Goal: Information Seeking & Learning: Check status

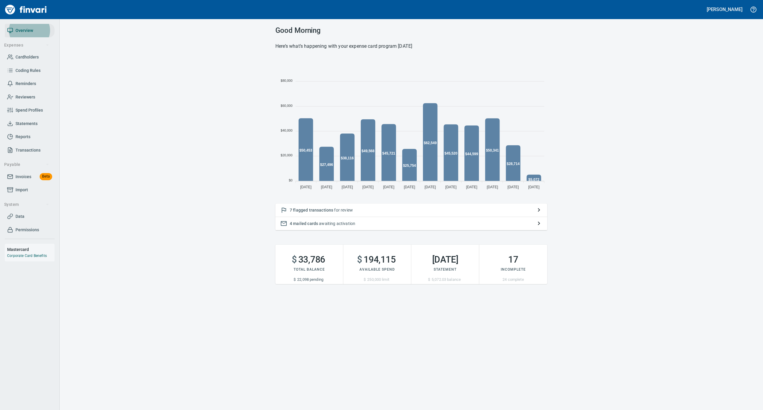
scroll to position [133, 266]
click at [34, 117] on link "Statements" at bounding box center [30, 123] width 50 height 13
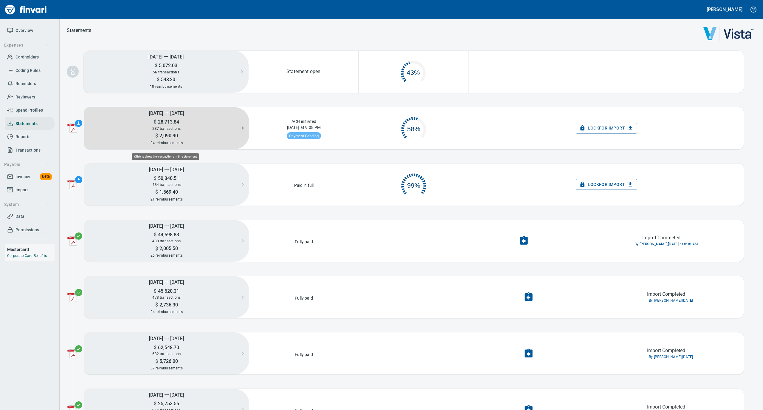
click at [174, 123] on span "28,713.84" at bounding box center [168, 122] width 23 height 6
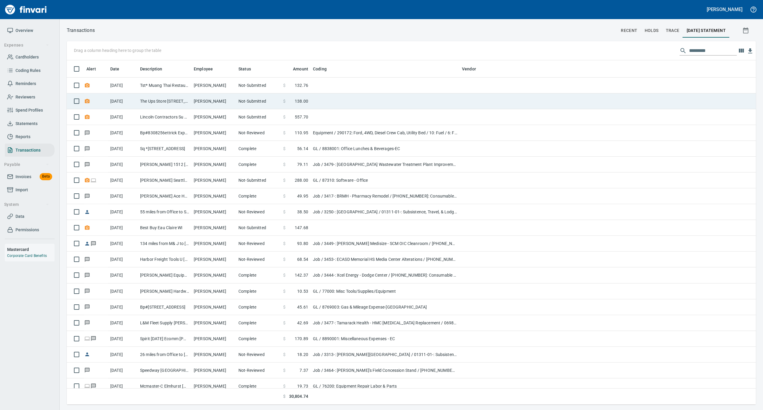
scroll to position [1, 1]
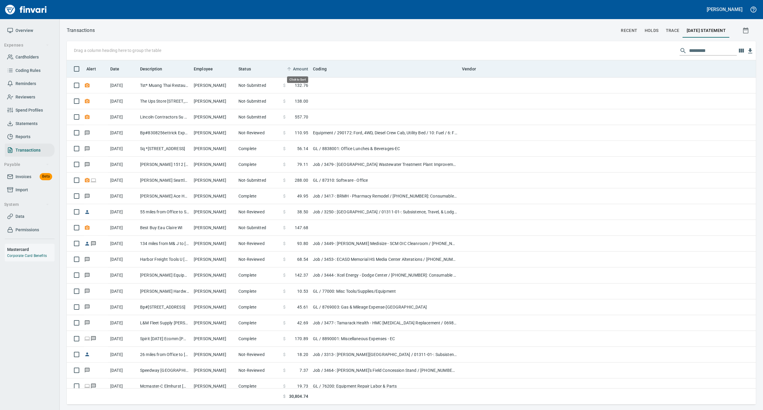
click at [288, 68] on icon at bounding box center [289, 69] width 4 height 4
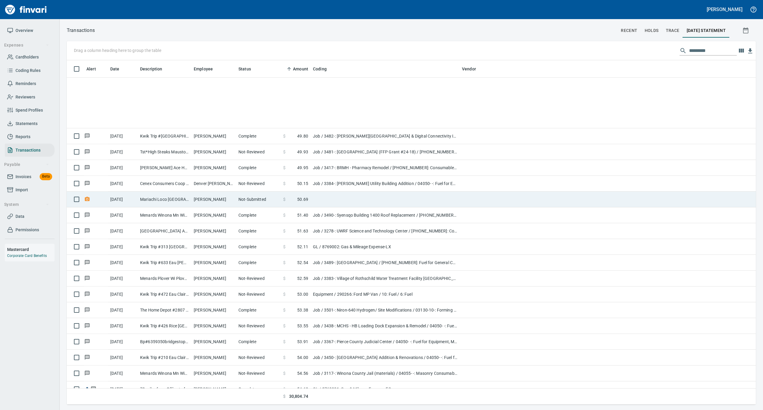
scroll to position [2226, 0]
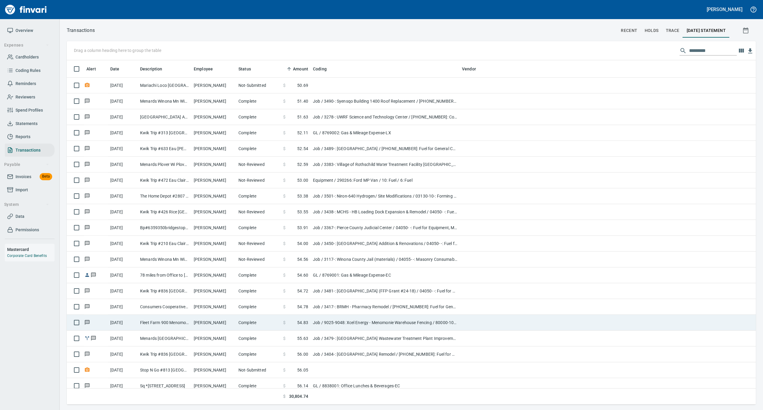
click at [264, 325] on td "Complete" at bounding box center [258, 323] width 45 height 16
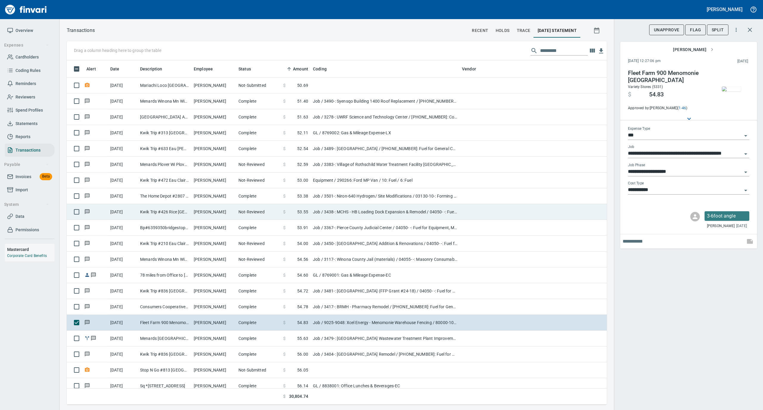
scroll to position [338, 528]
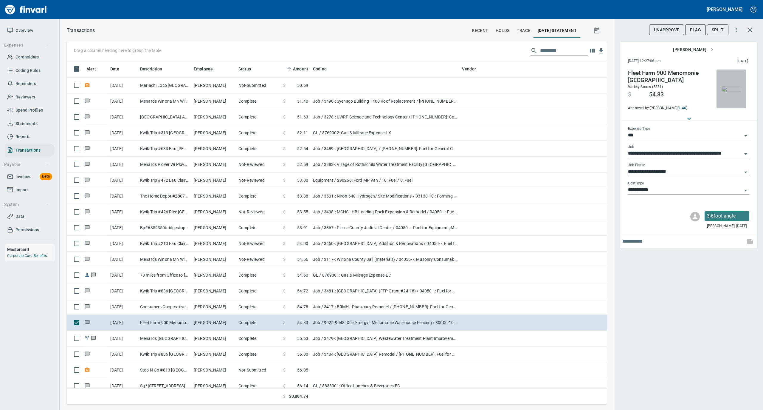
click at [729, 88] on img "button" at bounding box center [731, 88] width 19 height 5
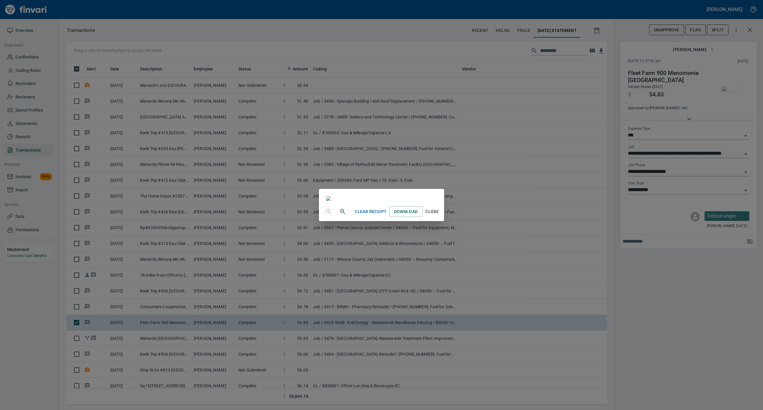
drag, startPoint x: 489, startPoint y: 360, endPoint x: 500, endPoint y: 350, distance: 15.0
click at [439, 215] on span "Close" at bounding box center [432, 211] width 14 height 7
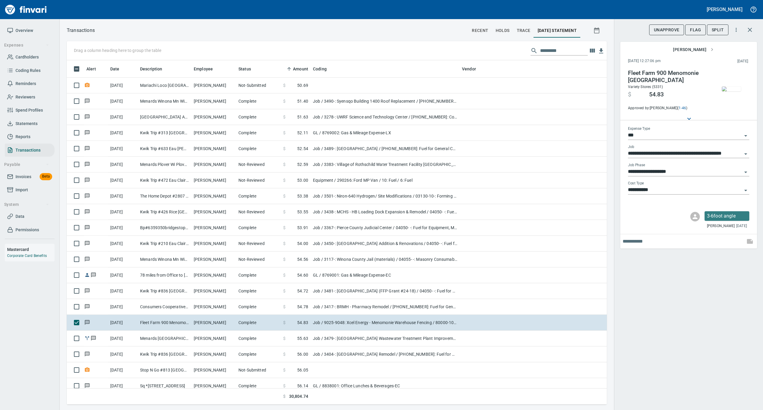
drag, startPoint x: 29, startPoint y: 121, endPoint x: 36, endPoint y: 116, distance: 8.3
click at [29, 121] on span "Statements" at bounding box center [27, 123] width 22 height 7
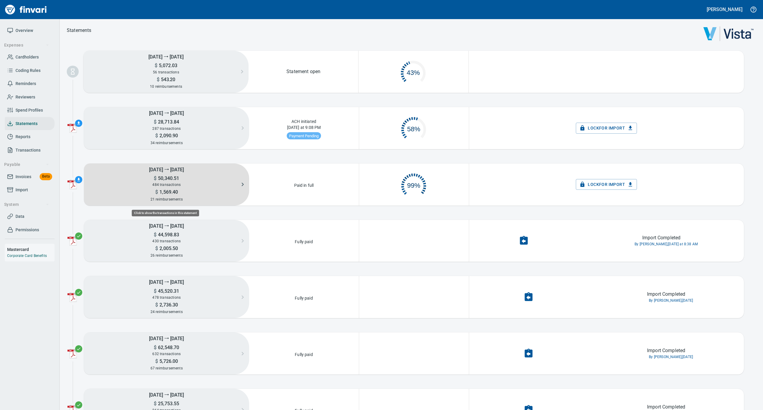
scroll to position [29, 103]
click at [160, 186] on span "484 transactions" at bounding box center [166, 184] width 28 height 4
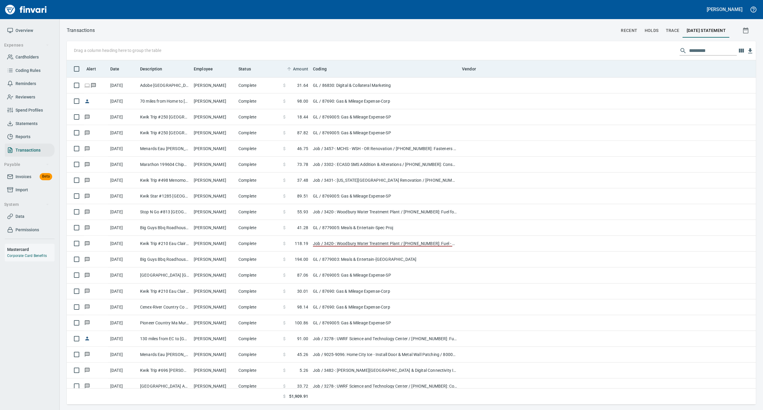
scroll to position [338, 677]
click at [288, 68] on icon at bounding box center [288, 68] width 5 height 5
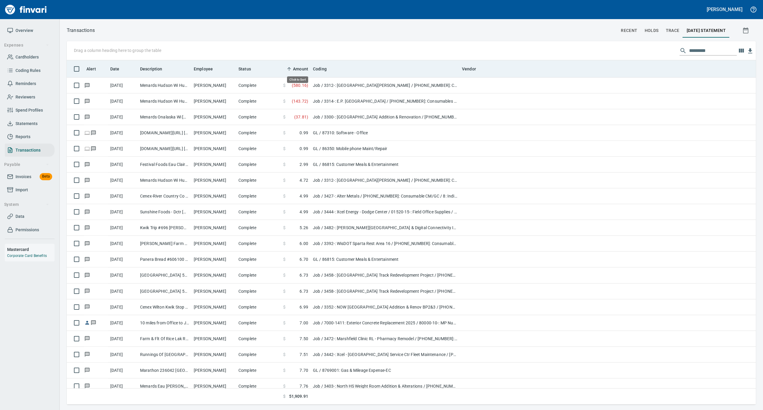
click at [288, 68] on icon at bounding box center [288, 68] width 5 height 5
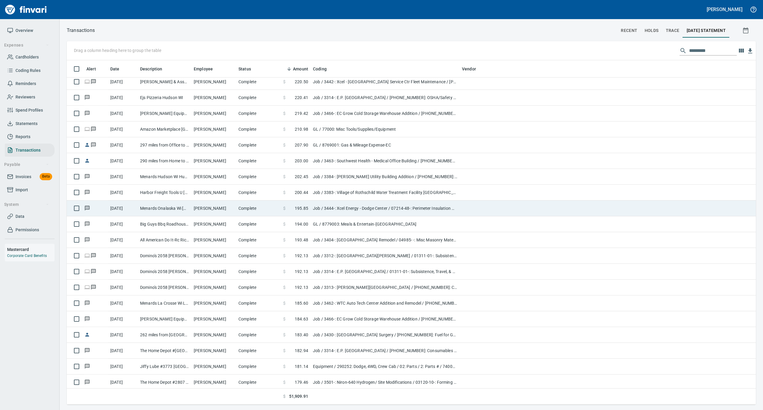
scroll to position [636, 0]
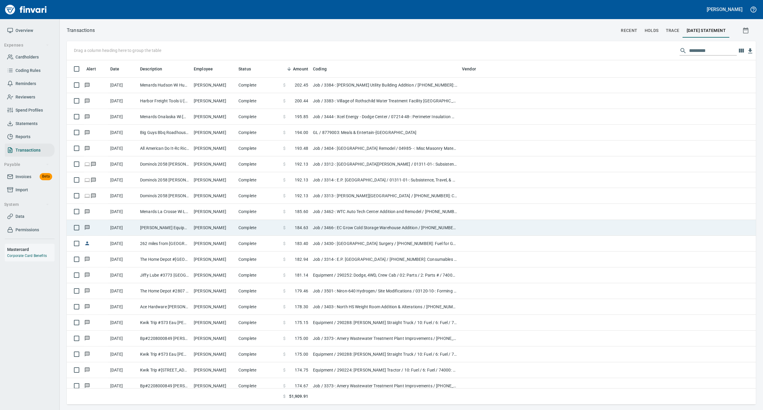
click at [255, 230] on td "Complete" at bounding box center [258, 228] width 45 height 16
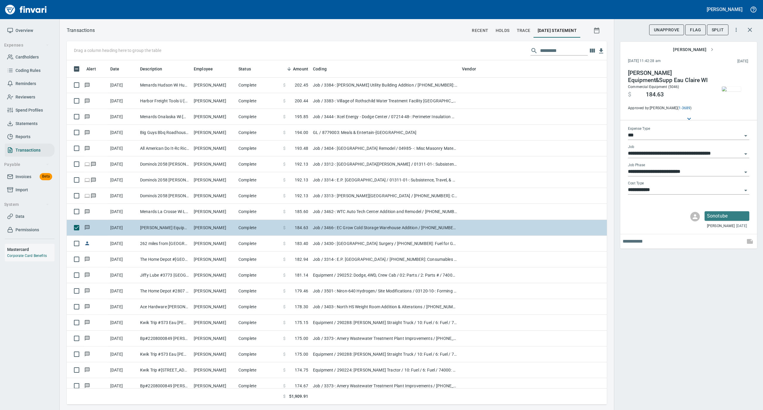
scroll to position [338, 528]
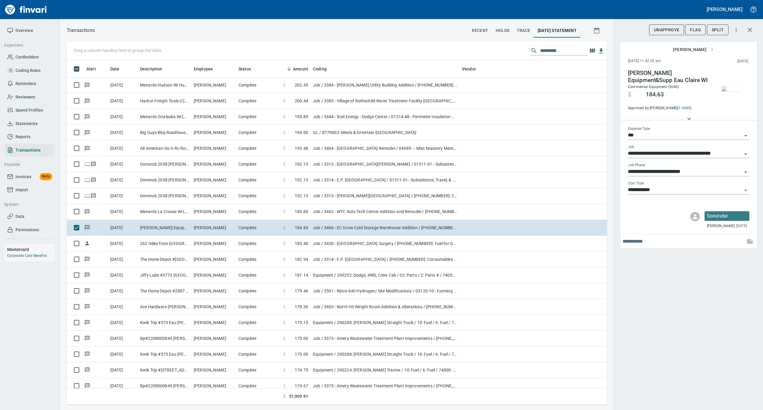
click at [732, 91] on img "button" at bounding box center [731, 88] width 19 height 5
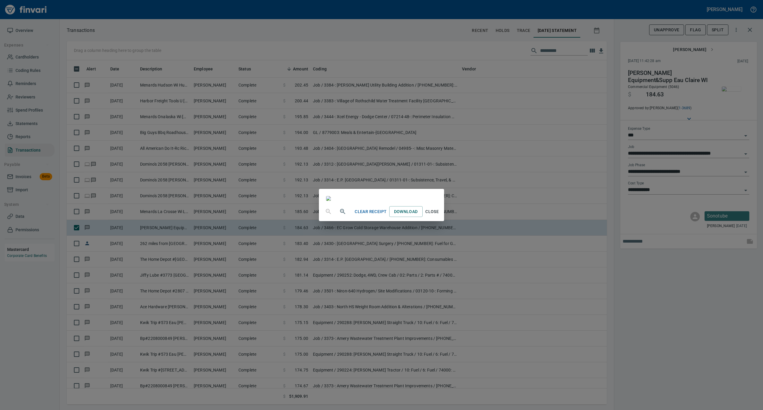
drag, startPoint x: 491, startPoint y: 359, endPoint x: 415, endPoint y: 278, distance: 110.7
click at [439, 215] on span "Close" at bounding box center [432, 211] width 14 height 7
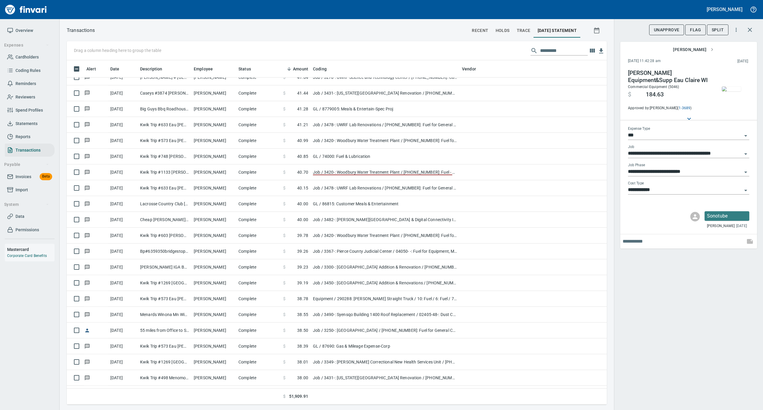
scroll to position [5604, 0]
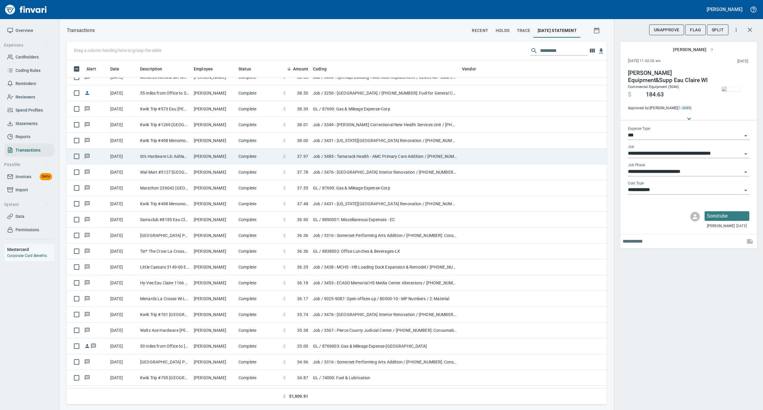
click at [345, 154] on td "Job / 3485-: Tamarack Health - AMC Primary Care Addition / [PHONE_NUMBER]: Cons…" at bounding box center [385, 156] width 149 height 16
type input "**********"
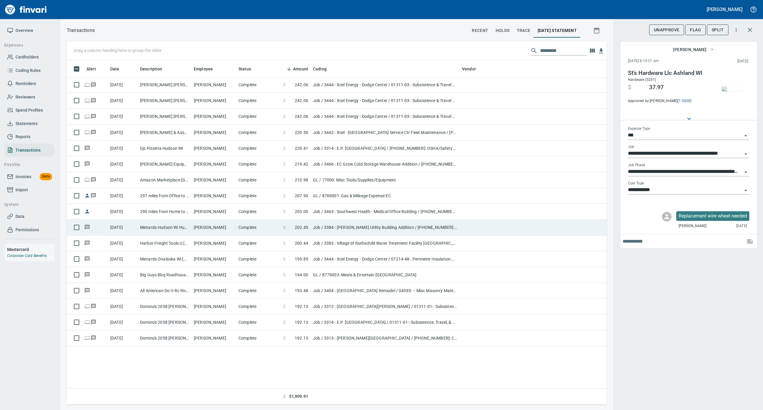
scroll to position [388, 0]
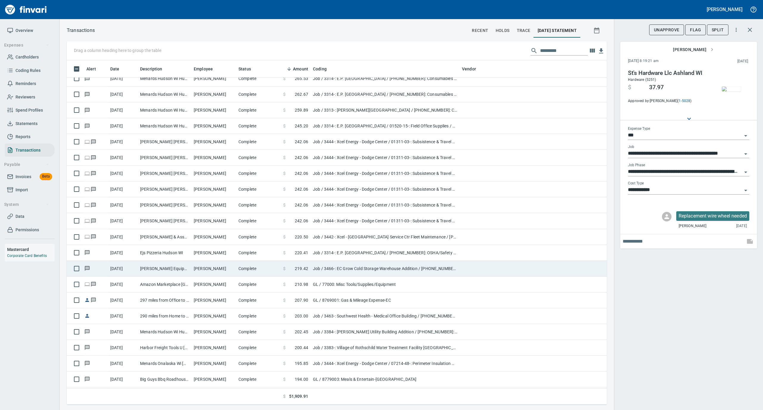
click at [403, 272] on td "Job / 3466-: EC Grow Cold Storage Warehouse Addition / [PHONE_NUMBER]: Consumab…" at bounding box center [385, 269] width 149 height 16
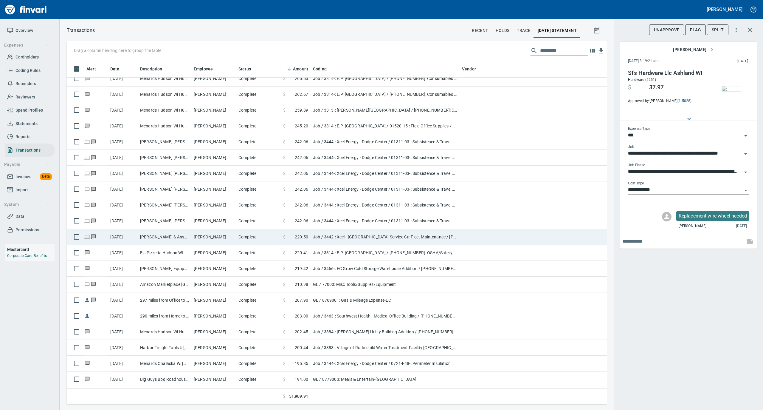
type input "**********"
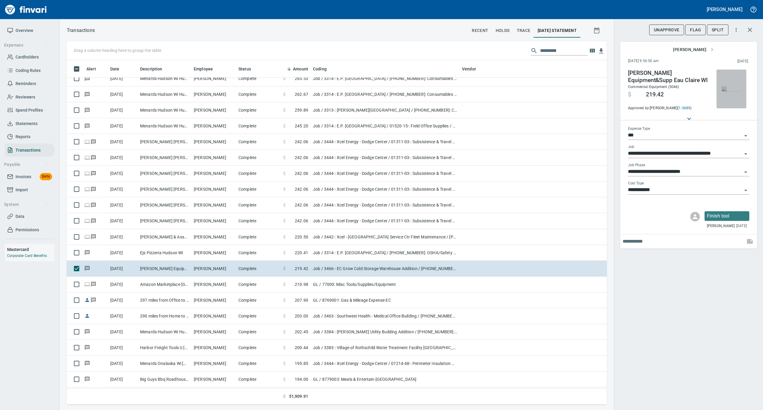
click at [729, 90] on img "button" at bounding box center [731, 88] width 19 height 5
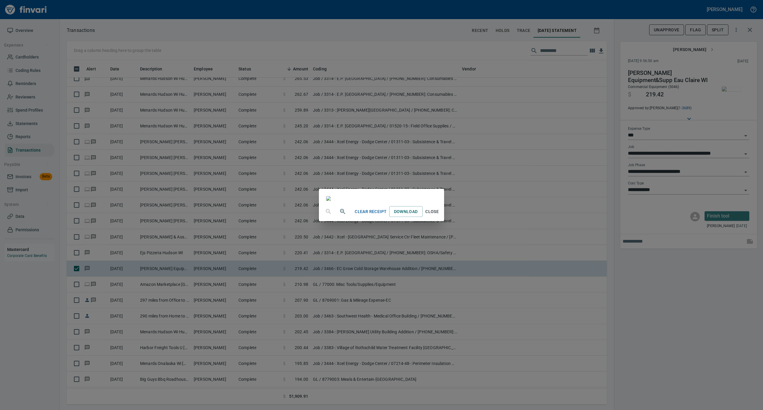
click at [439, 215] on span "Close" at bounding box center [432, 211] width 14 height 7
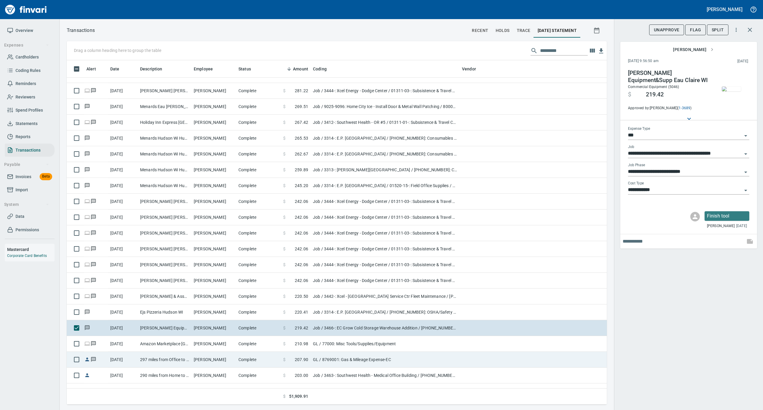
scroll to position [309, 0]
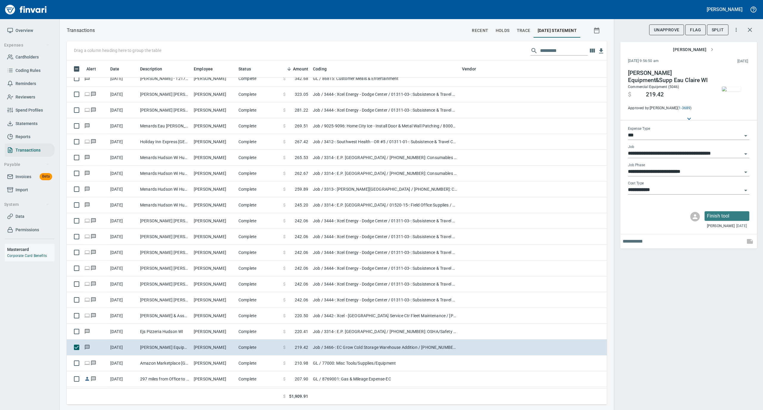
click at [29, 120] on span "Statements" at bounding box center [27, 123] width 22 height 7
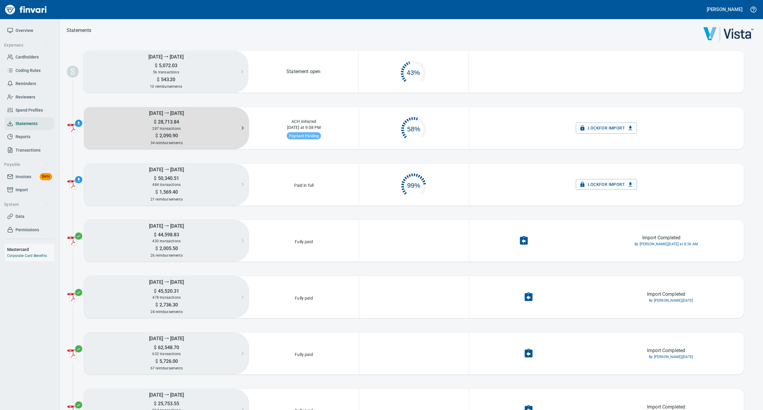
scroll to position [29, 103]
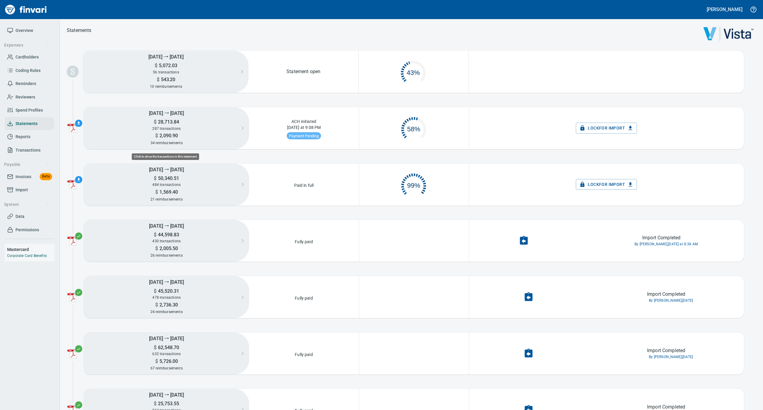
click at [165, 128] on span "287 transactions" at bounding box center [166, 128] width 28 height 4
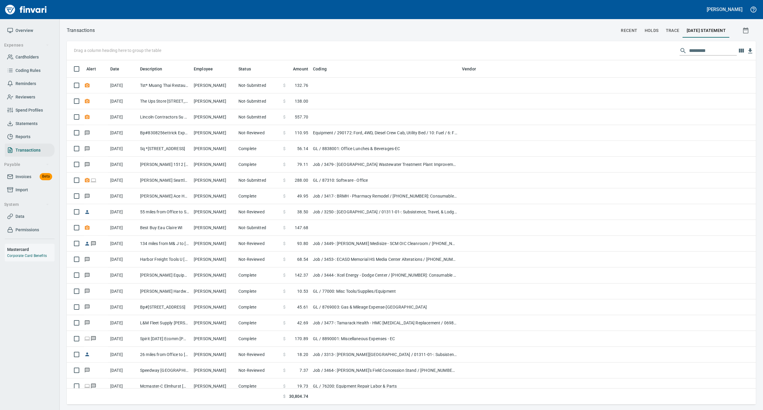
scroll to position [1, 1]
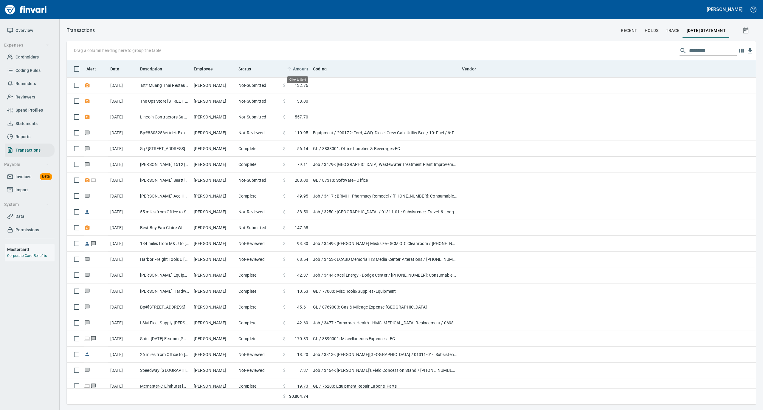
click at [290, 68] on icon at bounding box center [288, 68] width 5 height 5
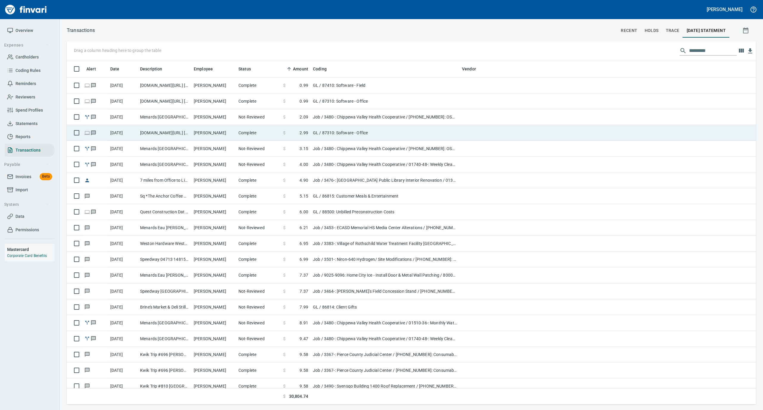
scroll to position [338, 677]
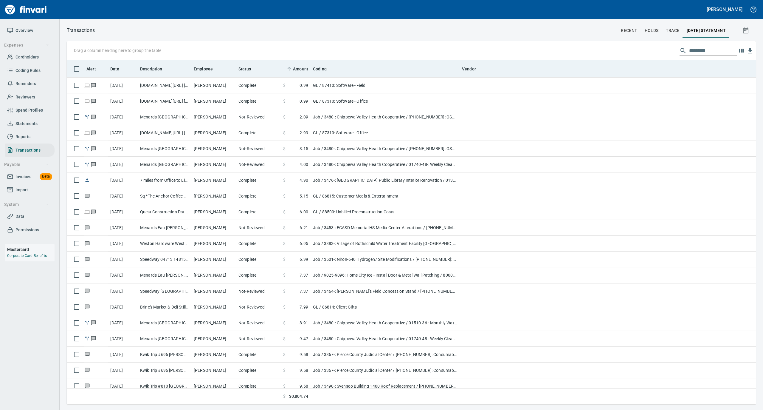
click at [286, 68] on span "Amount" at bounding box center [296, 68] width 23 height 7
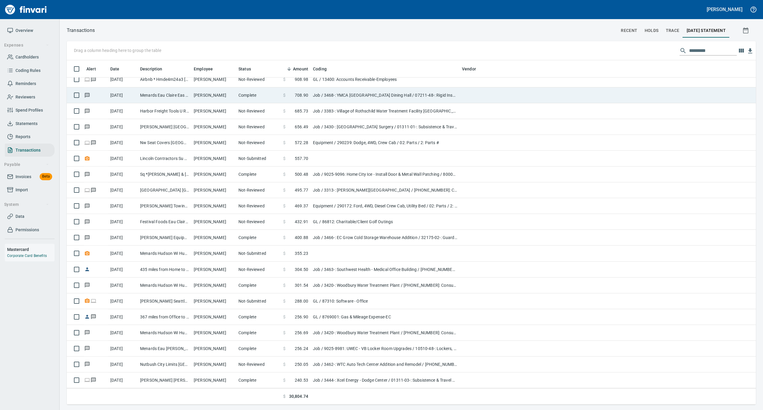
scroll to position [40, 0]
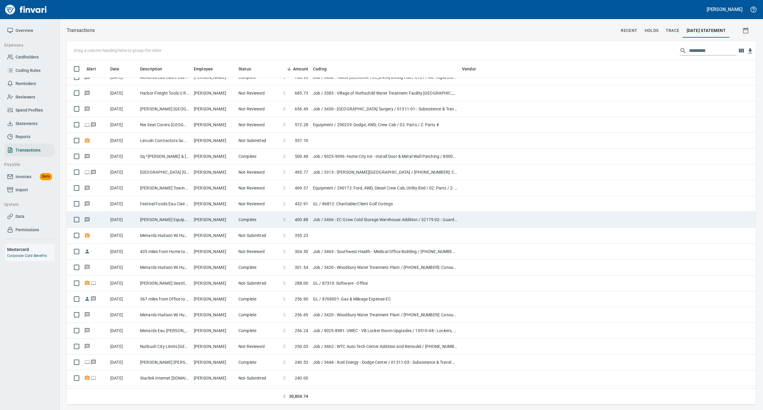
click at [265, 220] on td "Complete" at bounding box center [258, 220] width 45 height 16
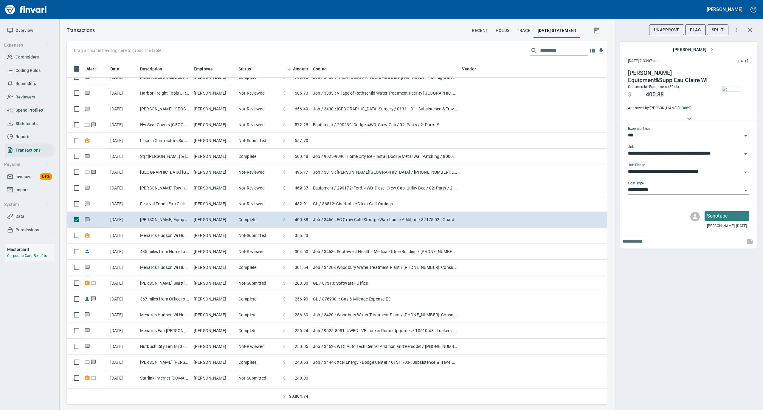
scroll to position [338, 528]
click at [738, 89] on img "button" at bounding box center [731, 88] width 19 height 5
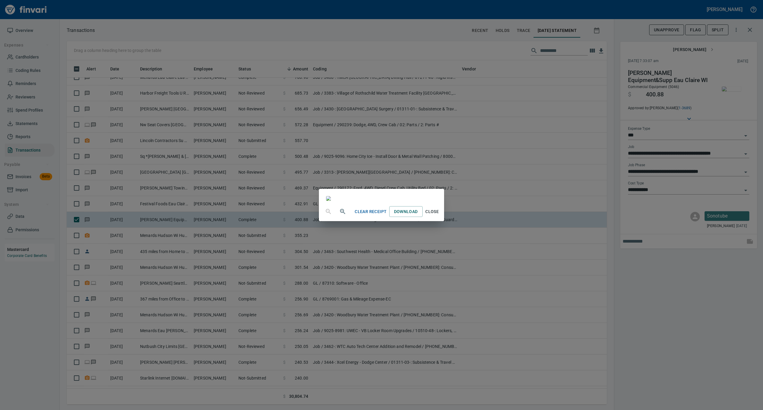
drag, startPoint x: 490, startPoint y: 363, endPoint x: 492, endPoint y: 359, distance: 3.9
click at [439, 215] on span "Close" at bounding box center [432, 211] width 14 height 7
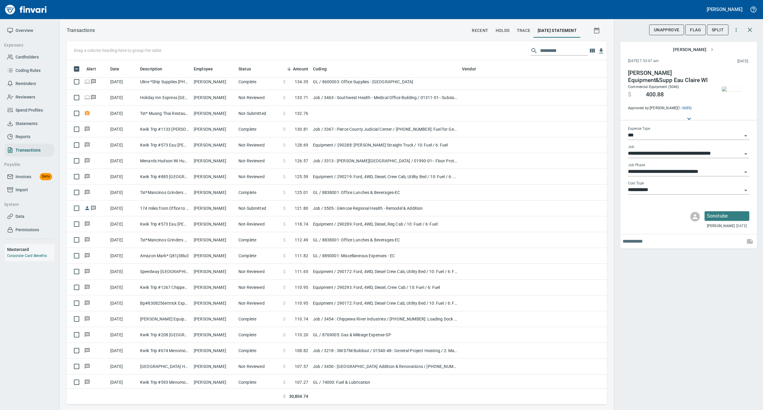
scroll to position [914, 0]
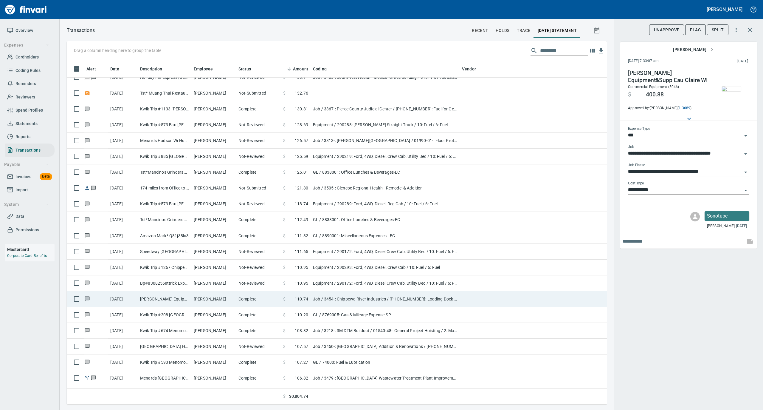
click at [253, 301] on td "Complete" at bounding box center [258, 299] width 45 height 16
type input "**********"
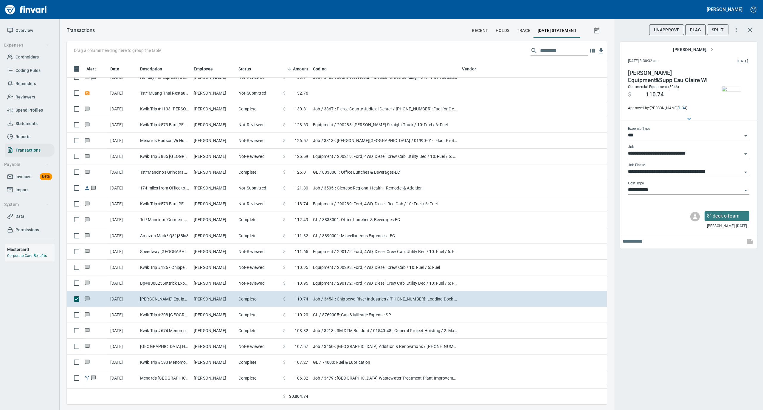
click at [732, 87] on img "button" at bounding box center [731, 88] width 19 height 5
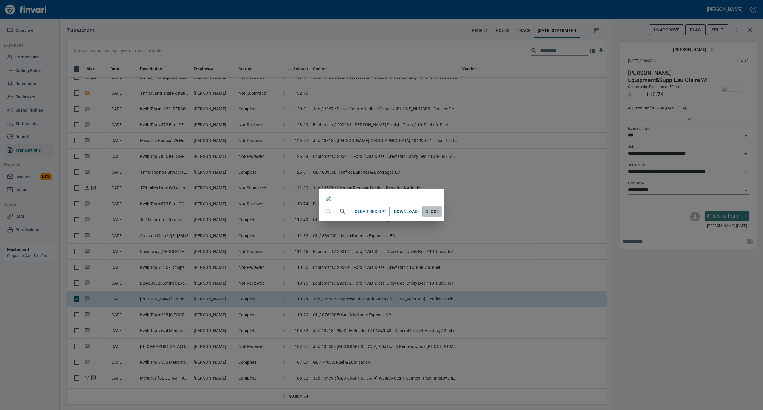
click at [439, 215] on span "Close" at bounding box center [432, 211] width 14 height 7
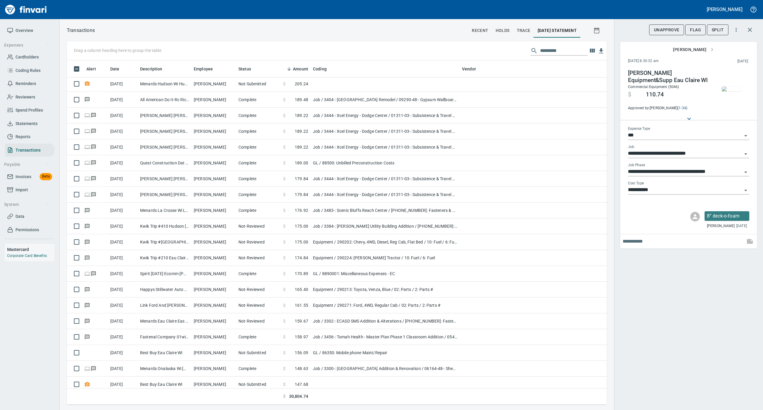
scroll to position [477, 0]
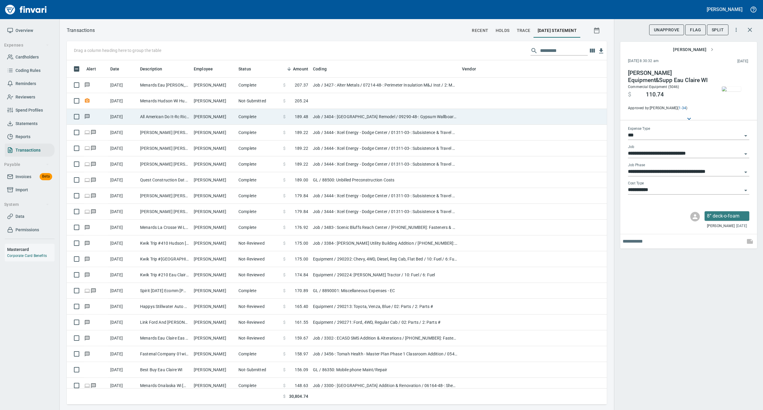
click at [332, 117] on td "Job / 3404-: [GEOGRAPHIC_DATA] Remodel / 09290-48-: Gypsum Wallboard M&J Inst /…" at bounding box center [385, 117] width 149 height 16
type input "**********"
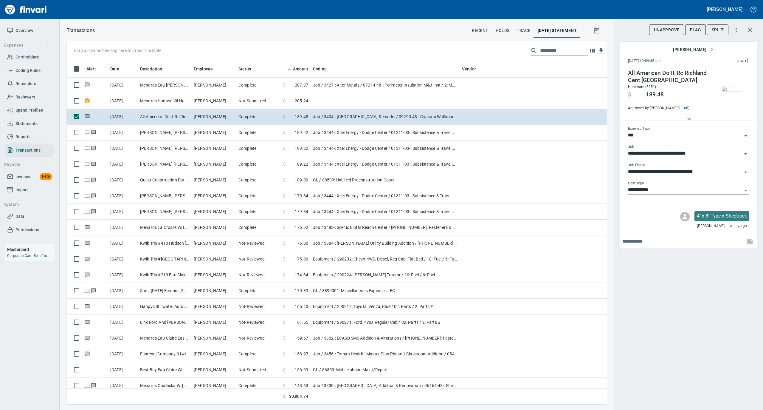
click at [726, 90] on img "button" at bounding box center [731, 88] width 19 height 5
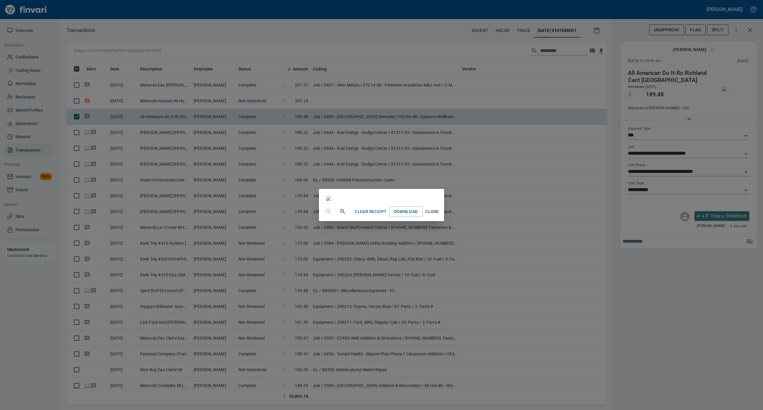
click at [439, 215] on span "Close" at bounding box center [432, 211] width 14 height 7
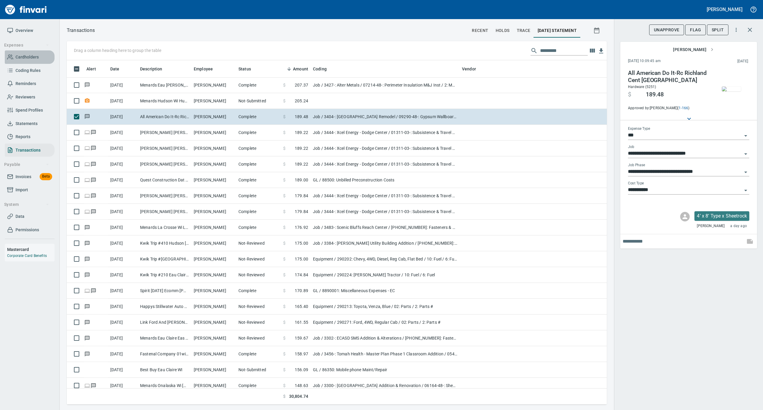
click at [23, 54] on span "Cardholders" at bounding box center [27, 56] width 23 height 7
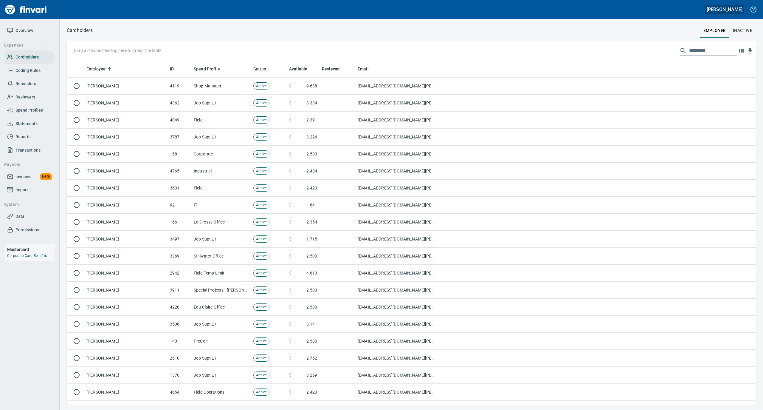
scroll to position [338, 677]
